Goal: Task Accomplishment & Management: Use online tool/utility

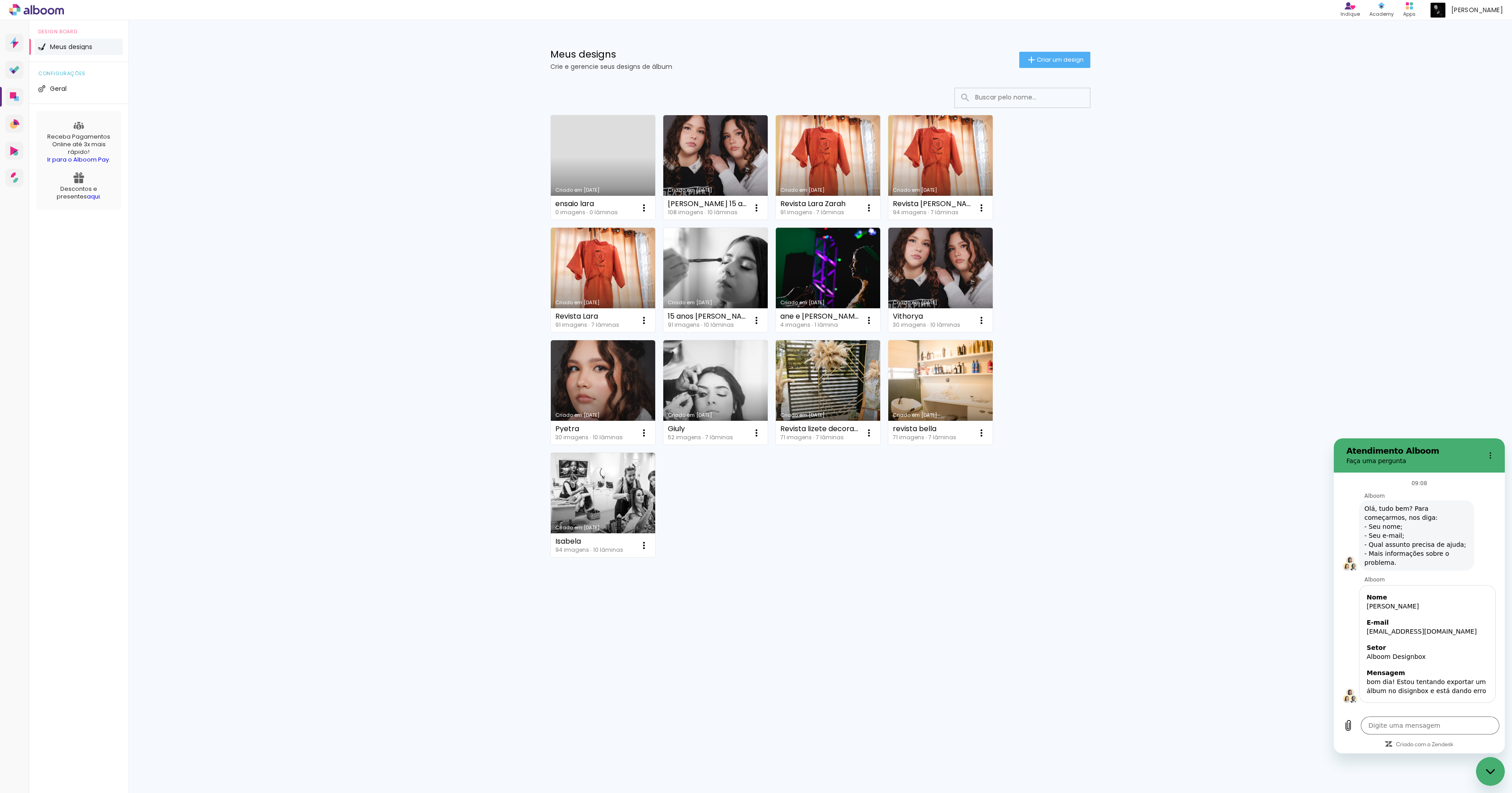
scroll to position [321, 0]
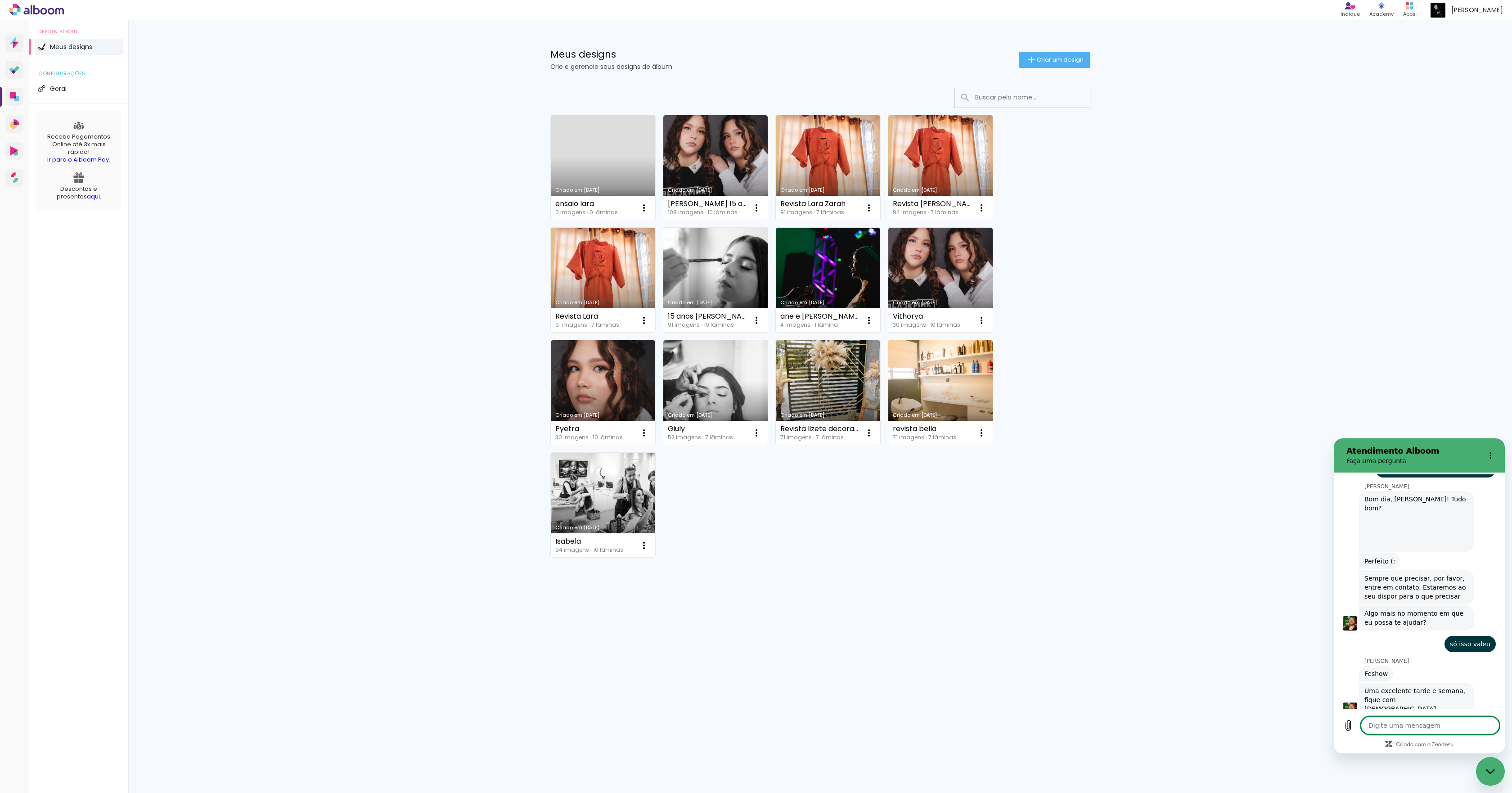
click at [1437, 729] on textarea at bounding box center [1430, 725] width 139 height 18
click at [1347, 728] on icon "Carregar arquivo" at bounding box center [1348, 725] width 11 height 11
click at [1489, 454] on icon "Menu de opções" at bounding box center [1490, 455] width 7 height 7
click at [1370, 392] on div "Meus designs Crie e gerencie seus designs de álbum Criar um design Criado em 18…" at bounding box center [821, 330] width 1384 height 621
click at [1487, 768] on div "Fechar janela de mensagens" at bounding box center [1490, 771] width 27 height 27
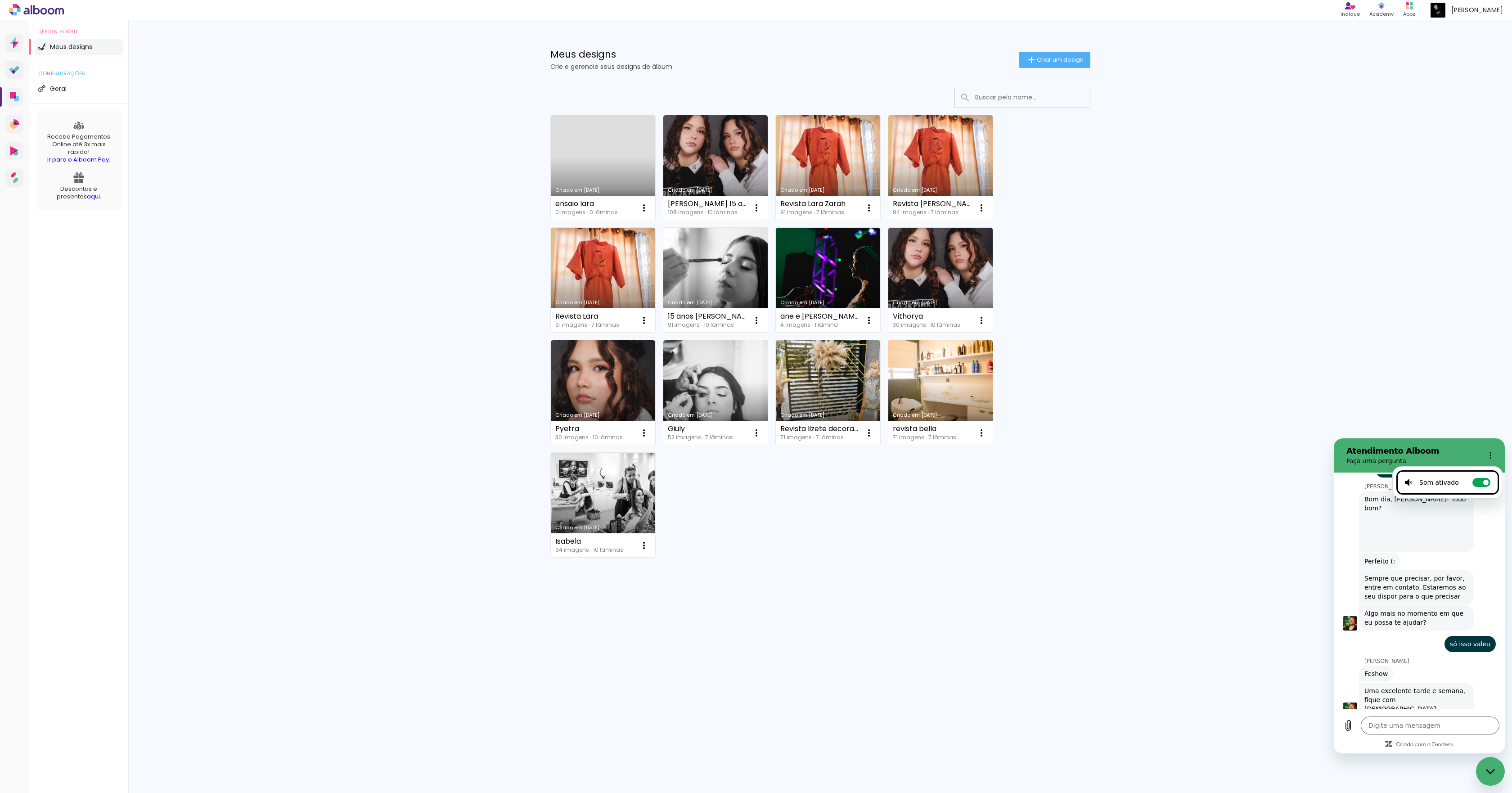
type textarea "x"
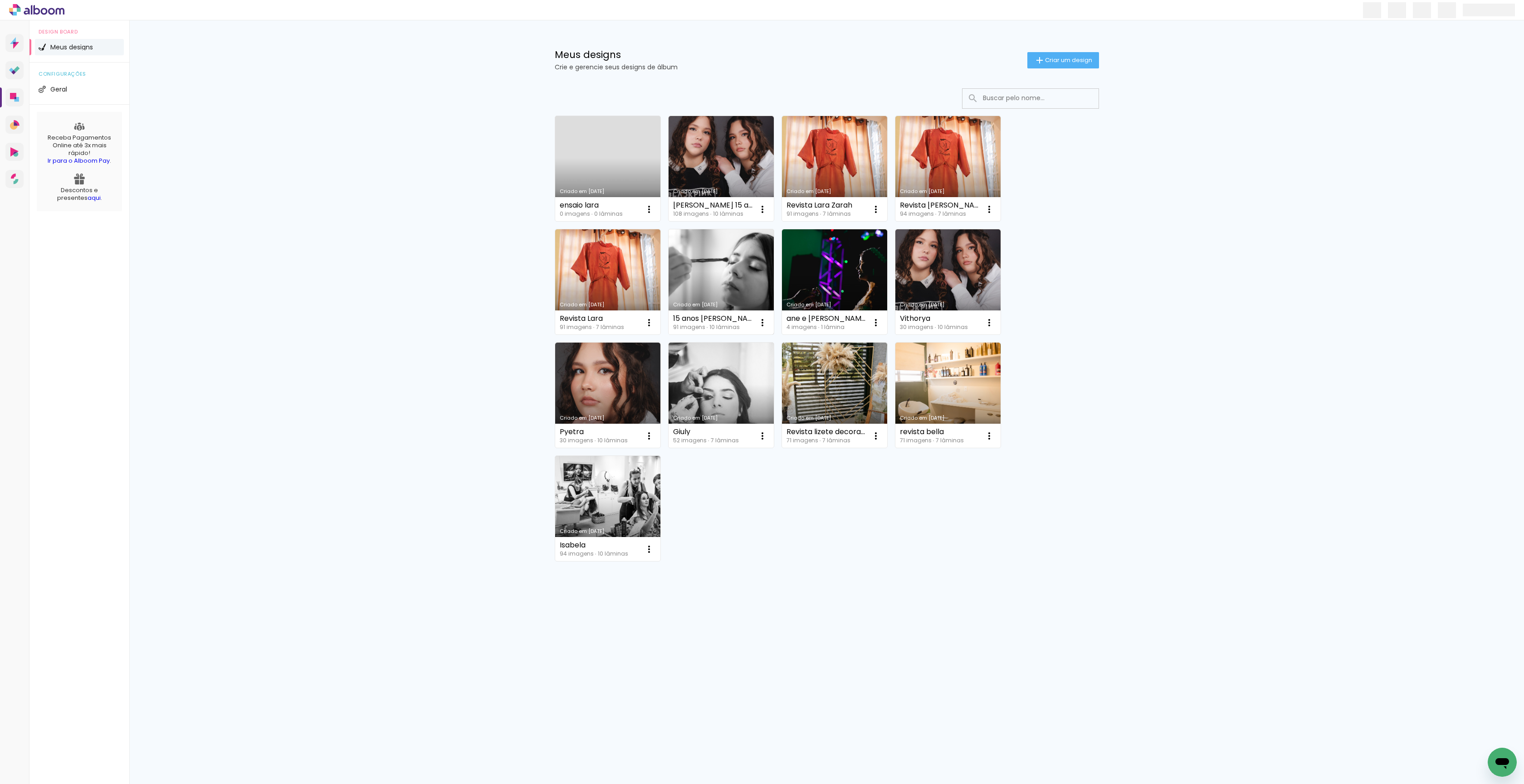
click at [730, 264] on link "Criado em [DATE]" at bounding box center [721, 282] width 105 height 105
